Goal: Check status: Check status

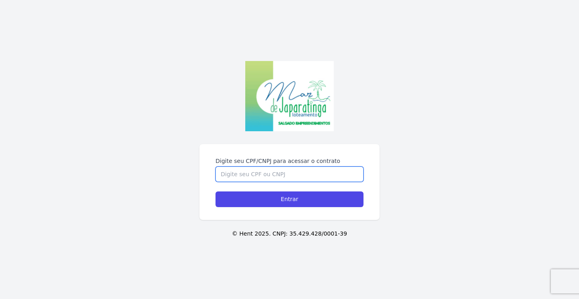
click at [300, 174] on input "Digite seu CPF/CNPJ para acessar o contrato" at bounding box center [289, 174] width 148 height 15
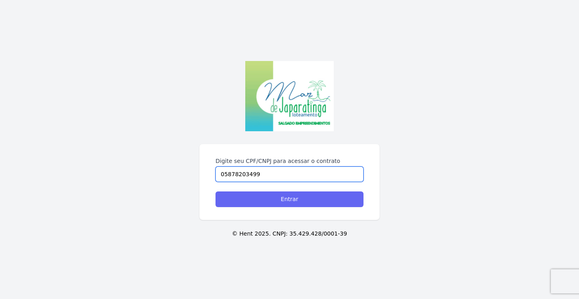
type input "05878203499"
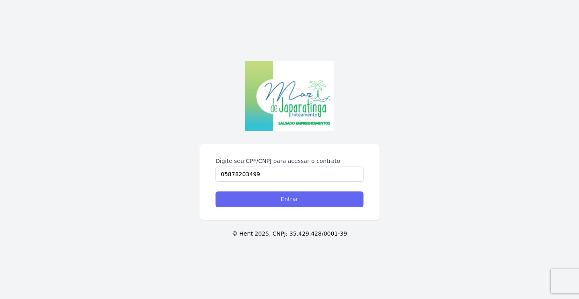
click at [324, 198] on input "Entrar" at bounding box center [289, 200] width 148 height 16
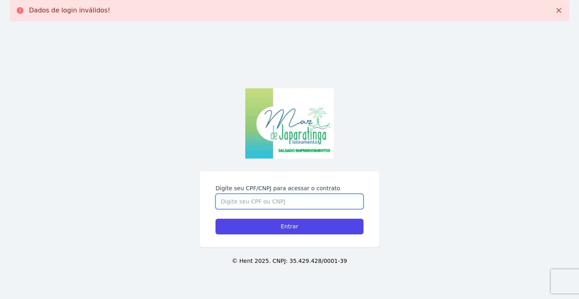
click at [297, 204] on input "Digite seu CPF/CNPJ para acessar o contrato" at bounding box center [289, 201] width 148 height 15
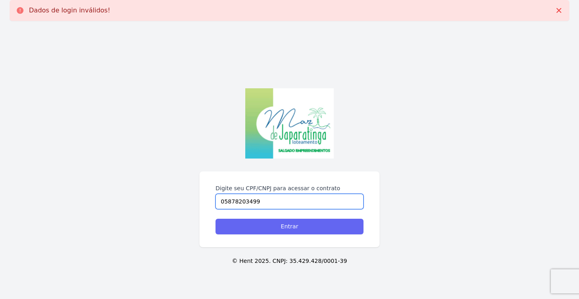
type input "05878203499"
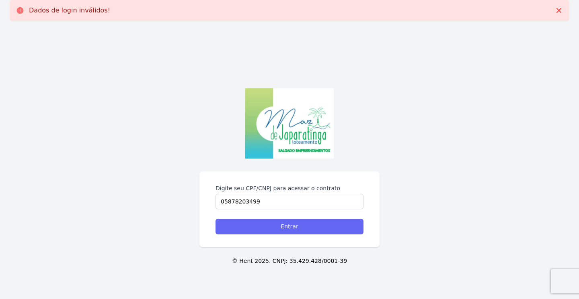
click at [323, 227] on input "Entrar" at bounding box center [289, 227] width 148 height 16
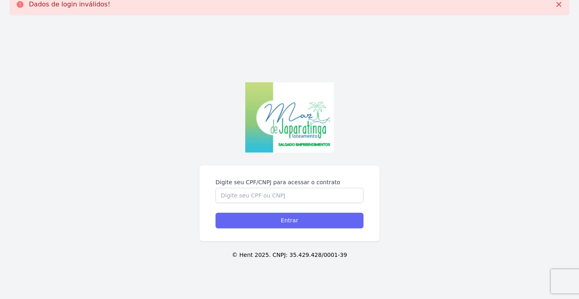
scroll to position [7, 0]
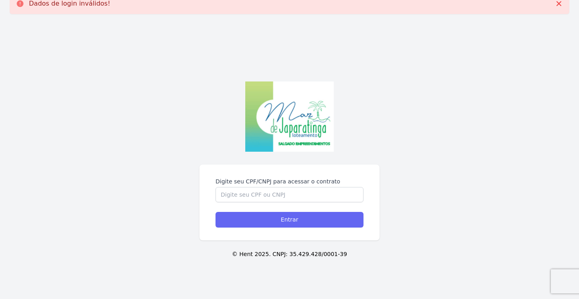
click at [307, 223] on input "Entrar" at bounding box center [289, 220] width 148 height 16
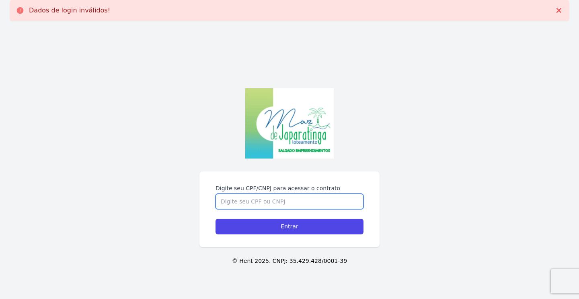
scroll to position [0, 0]
